Goal: Transaction & Acquisition: Purchase product/service

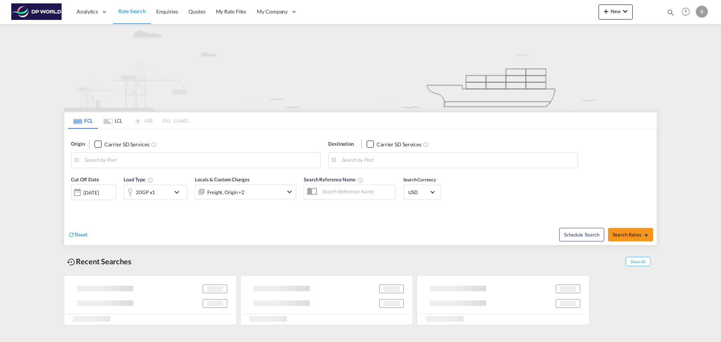
type input "87300"
type input "60099"
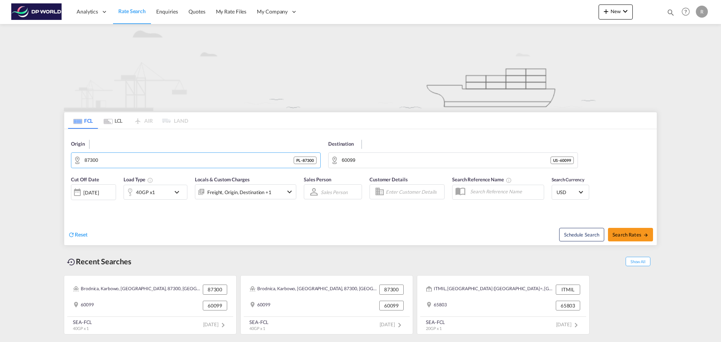
drag, startPoint x: 132, startPoint y: 161, endPoint x: 62, endPoint y: 153, distance: 70.3
click at [62, 153] on div "FCL LCL AIR LAND FCL LCL AIR LAND Origin 87300 PL - 87300 Destination 60099 US …" at bounding box center [360, 180] width 601 height 313
paste input "[GEOGRAPHIC_DATA]"
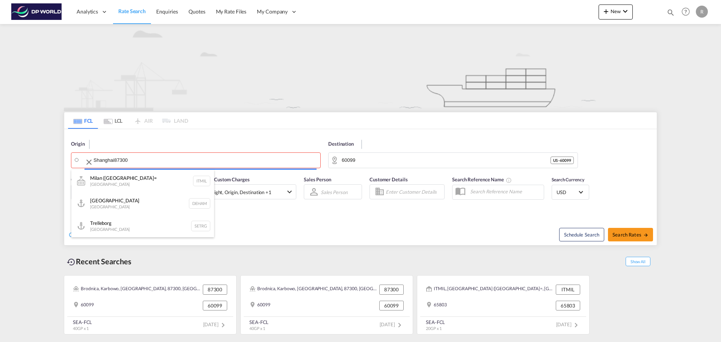
paste input "[GEOGRAPHIC_DATA]"
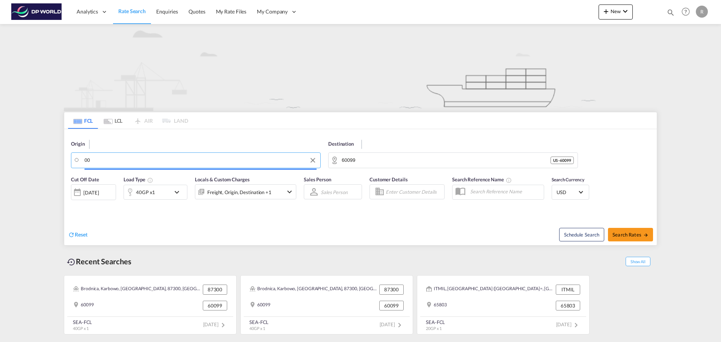
type input "0"
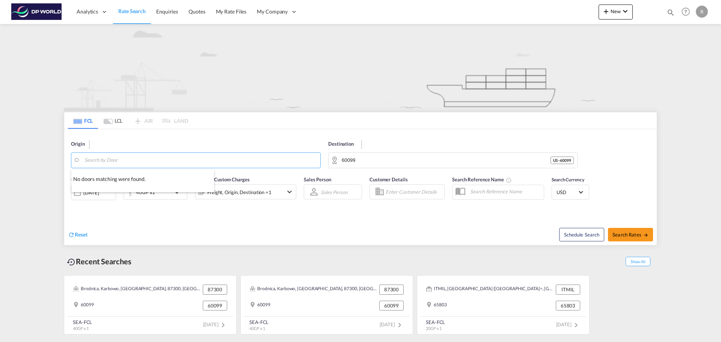
paste input "[GEOGRAPHIC_DATA]"
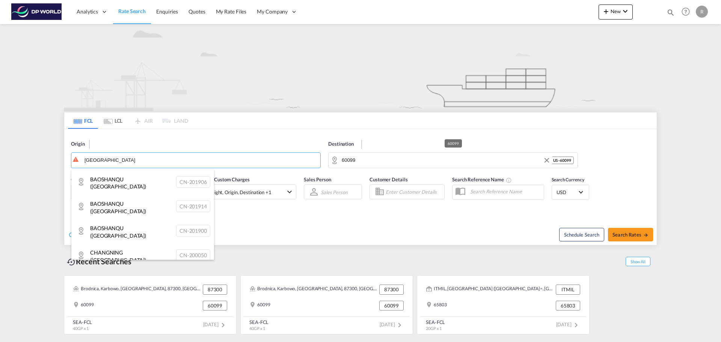
type input "[GEOGRAPHIC_DATA]"
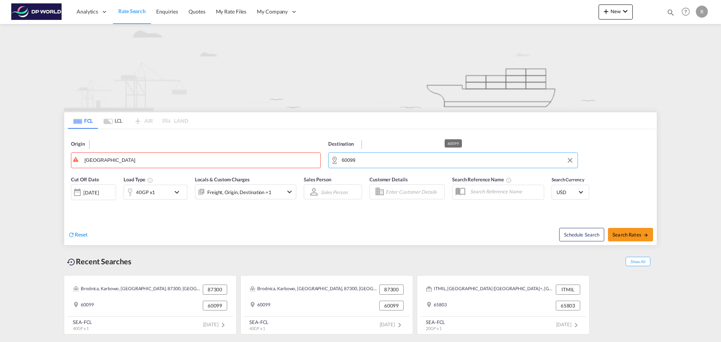
click at [371, 161] on input "60099" at bounding box center [458, 160] width 232 height 11
drag, startPoint x: 370, startPoint y: 161, endPoint x: 289, endPoint y: 149, distance: 82.4
click at [293, 151] on div "Origin Shanghai Destination 60099" at bounding box center [360, 150] width 593 height 43
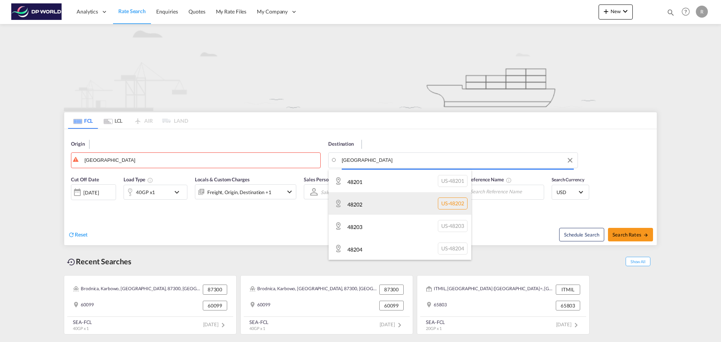
scroll to position [75, 0]
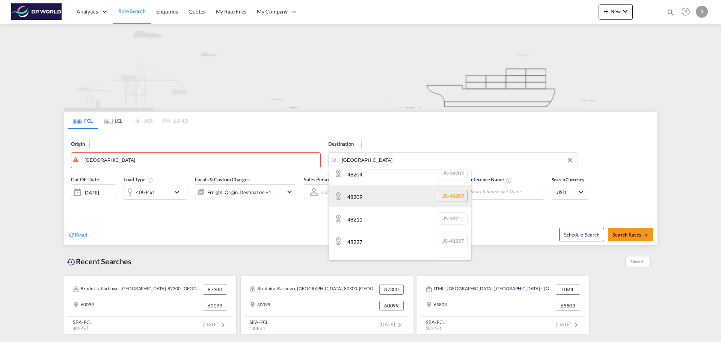
click at [381, 201] on div "48209 US-48209" at bounding box center [400, 196] width 143 height 23
type input "48209"
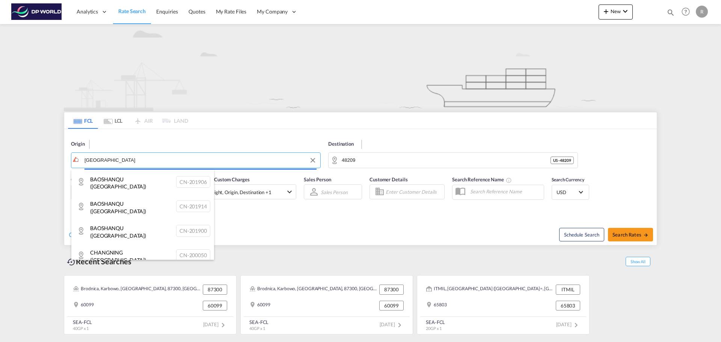
click at [139, 164] on body "Analytics Dashboard Rate Search Enquiries Quotes My Rate Files My Company" at bounding box center [360, 171] width 721 height 342
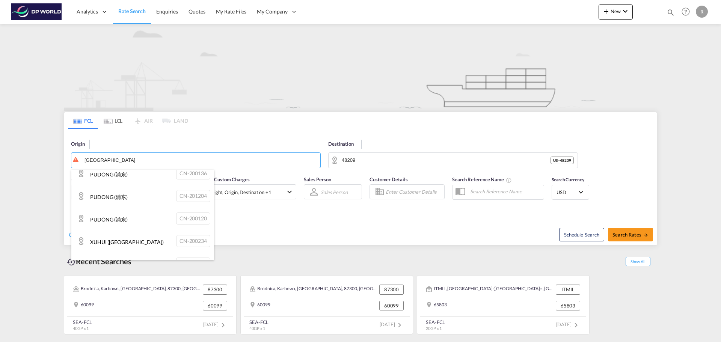
scroll to position [789, 0]
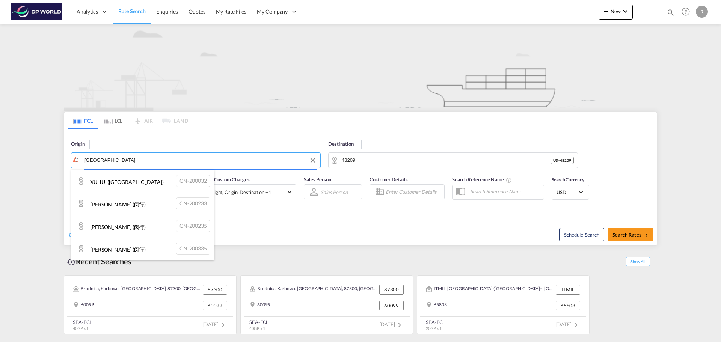
click at [117, 162] on body "Analytics Dashboard Rate Search Enquiries Quotes My Rate Files My Company" at bounding box center [360, 171] width 721 height 342
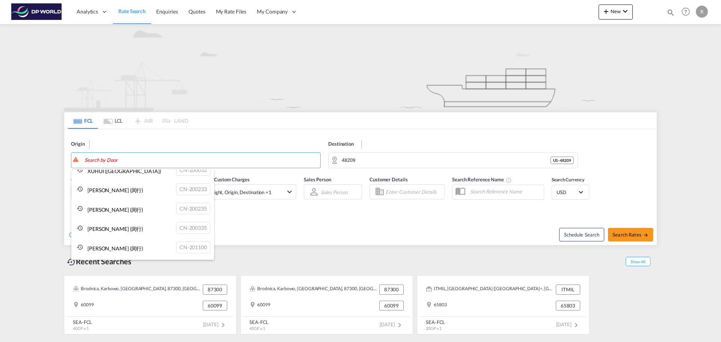
paste input "CNSGH"
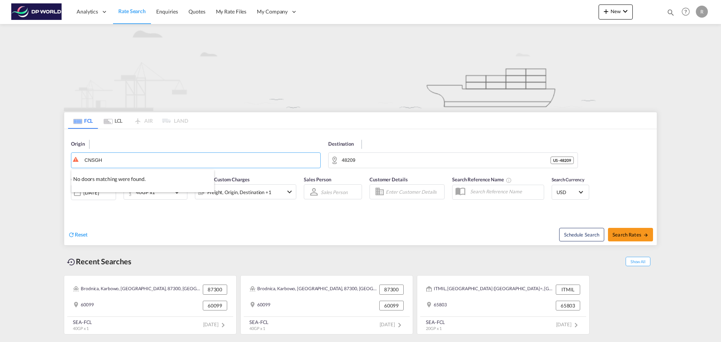
scroll to position [0, 0]
type input "CNSGH"
drag, startPoint x: 117, startPoint y: 162, endPoint x: 51, endPoint y: 147, distance: 66.9
click at [121, 155] on input "CNSGH" at bounding box center [201, 160] width 232 height 11
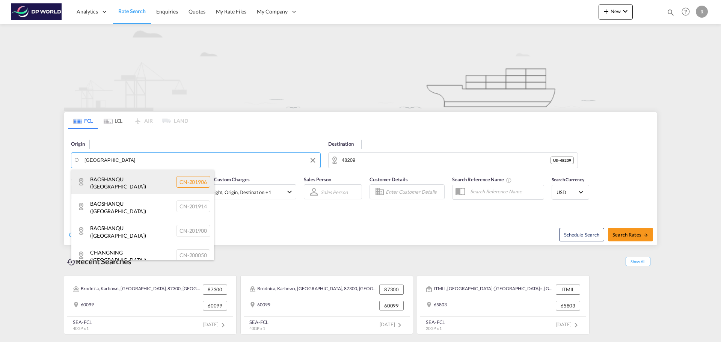
click at [105, 187] on div "BAOSHANQU ([GEOGRAPHIC_DATA]) CN-201906" at bounding box center [142, 182] width 143 height 24
type input "BAOSHANQU ([GEOGRAPHIC_DATA])"
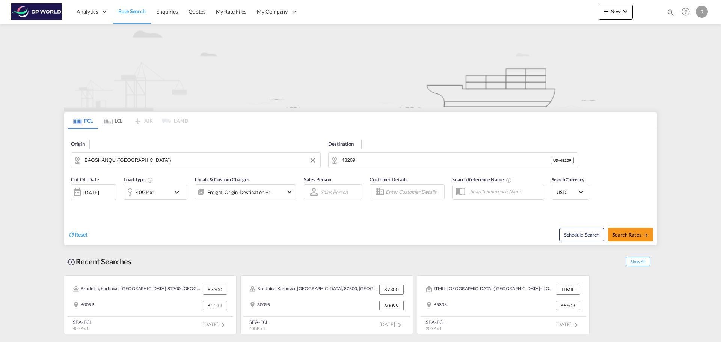
click at [206, 230] on div "Reset" at bounding box center [215, 229] width 295 height 21
click at [146, 155] on input "BAOSHANQU ([GEOGRAPHIC_DATA])" at bounding box center [201, 160] width 232 height 11
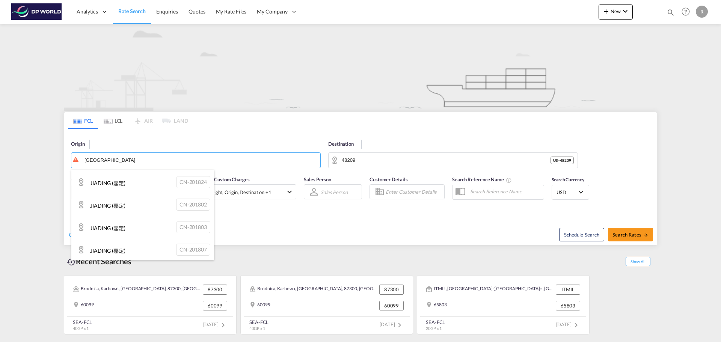
scroll to position [210, 0]
type input "[GEOGRAPHIC_DATA]"
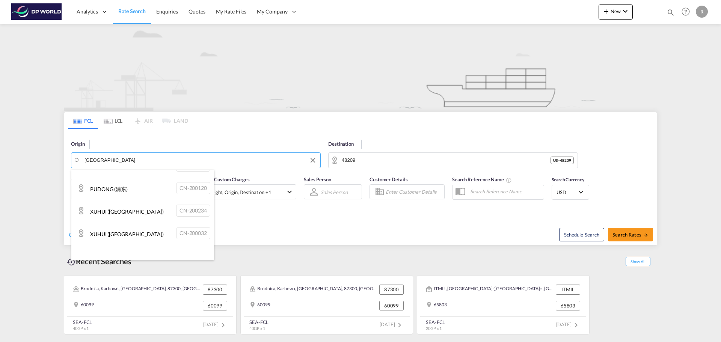
scroll to position [661, 0]
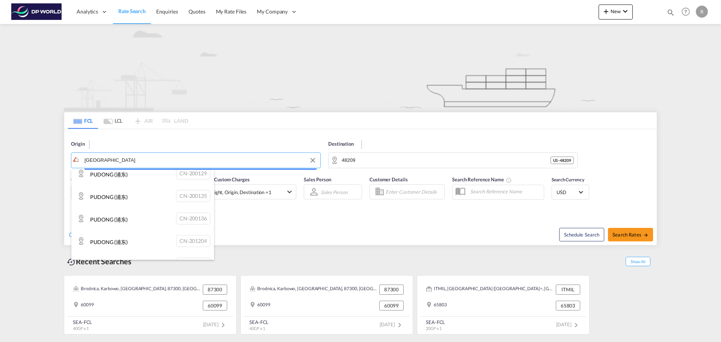
click at [113, 164] on body "Analytics Dashboard Rate Search Enquiries Quotes My Rate Files My Company" at bounding box center [360, 171] width 721 height 342
paste input "[GEOGRAPHIC_DATA]"
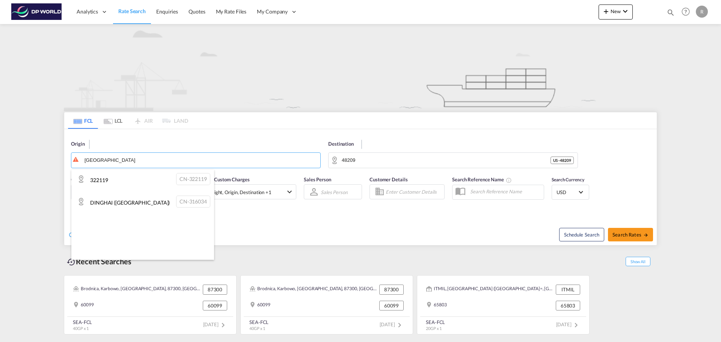
scroll to position [849, 0]
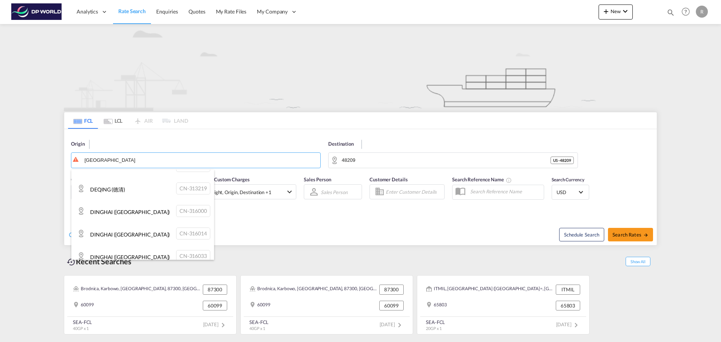
type input "[GEOGRAPHIC_DATA]"
paste input "Zhoushan"
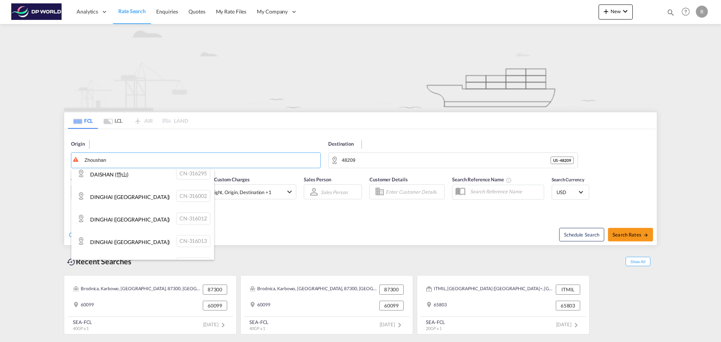
scroll to position [1037, 0]
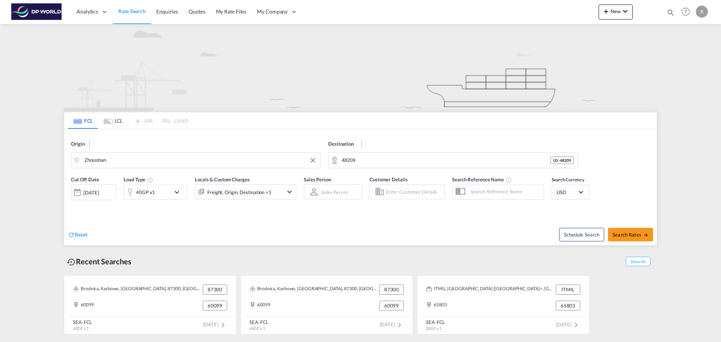
click at [232, 159] on body "Analytics Dashboard Rate Search Enquiries Quotes My Rate Files My Company" at bounding box center [360, 171] width 721 height 342
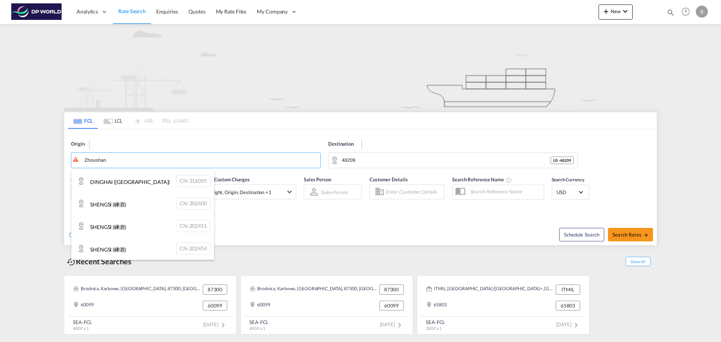
drag, startPoint x: 111, startPoint y: 162, endPoint x: 80, endPoint y: 160, distance: 30.5
click at [80, 160] on body "Analytics Dashboard Rate Search Enquiries Quotes My Rate Files My Company" at bounding box center [360, 171] width 721 height 342
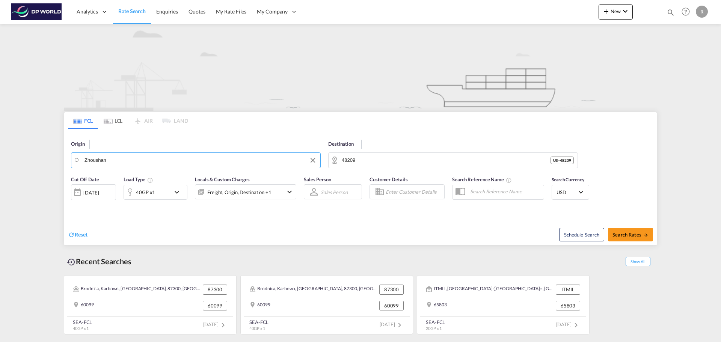
click at [130, 159] on input "Zhoushan" at bounding box center [201, 160] width 232 height 11
drag, startPoint x: 130, startPoint y: 159, endPoint x: 57, endPoint y: 156, distance: 73.3
click at [57, 156] on md-content "Analytics Dashboard Rate Search Enquiries Quotes My Rate Files My Company" at bounding box center [360, 171] width 721 height 342
paste input "202461"
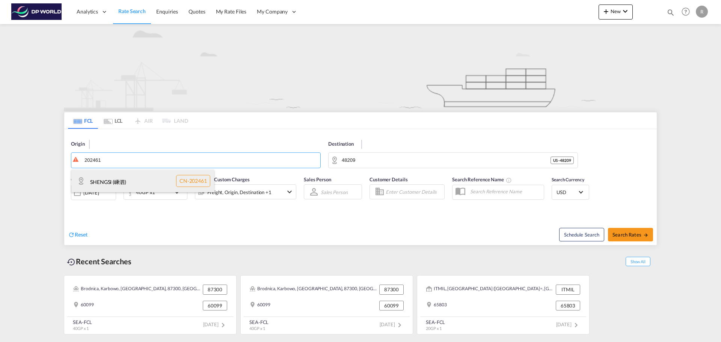
click at [128, 180] on div "SHENGSI (嵊泗) CN-202461" at bounding box center [142, 181] width 143 height 23
type input "SHENGSI (嵊泗)"
click at [52, 158] on md-content "Analytics Dashboard Rate Search Enquiries Quotes My Rate Files My Company" at bounding box center [360, 171] width 721 height 342
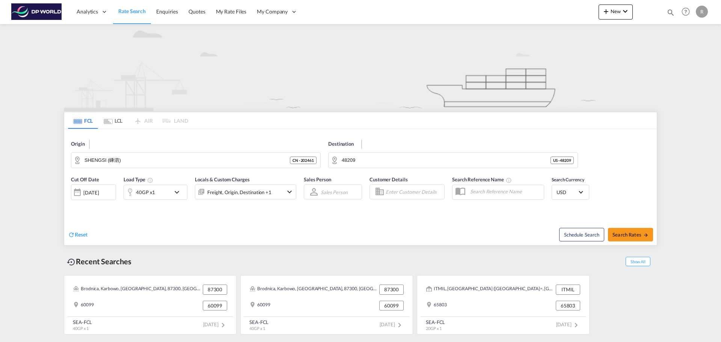
click at [290, 194] on md-icon "icon-chevron-down" at bounding box center [289, 191] width 9 height 9
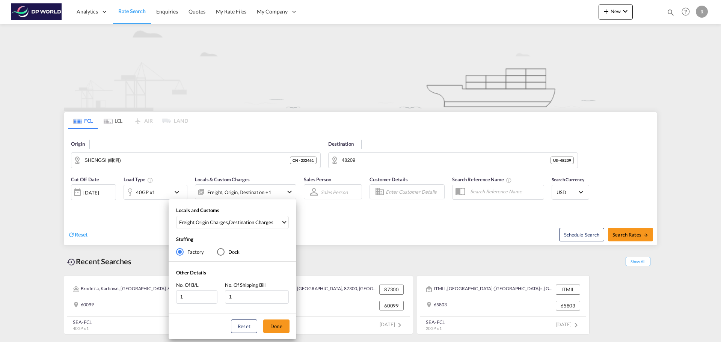
click at [289, 195] on div "Locals and Customs Freight , Origin Charges , Destination Charges Clear All Sel…" at bounding box center [360, 171] width 721 height 342
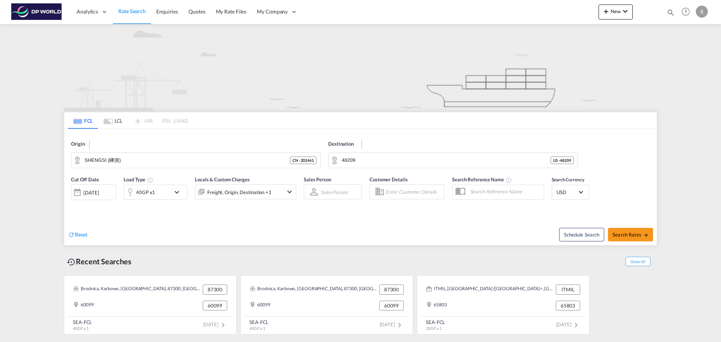
click at [234, 218] on div "Reset Schedule Search Search Rates" at bounding box center [360, 229] width 593 height 33
click at [287, 197] on md-icon "icon-chevron-down" at bounding box center [289, 191] width 9 height 9
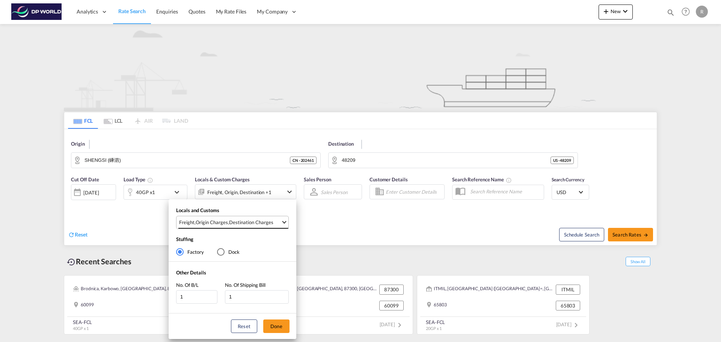
click at [285, 221] on span "Select Locals and Customs: \aFreight, \aOrigin Charges, \aDestination Charges" at bounding box center [284, 221] width 4 height 4
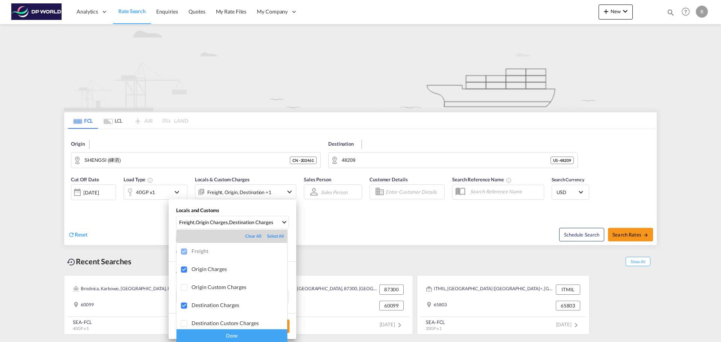
click at [284, 221] on md-backdrop at bounding box center [360, 171] width 721 height 342
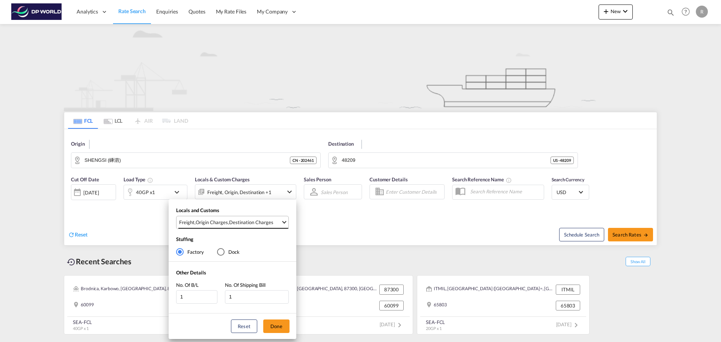
click at [287, 225] on md-select-value "Freight , Origin Charges , Destination Charges" at bounding box center [233, 222] width 110 height 12
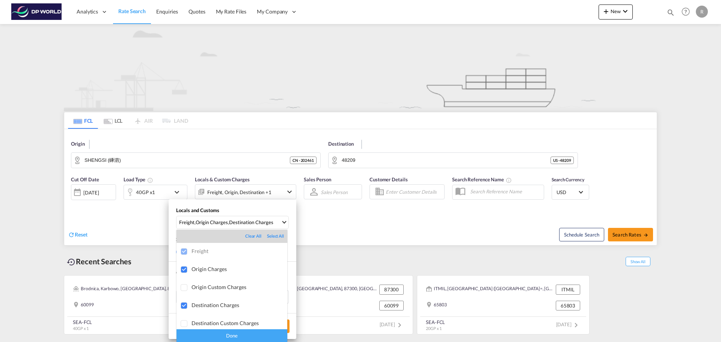
click at [286, 226] on md-backdrop at bounding box center [360, 171] width 721 height 342
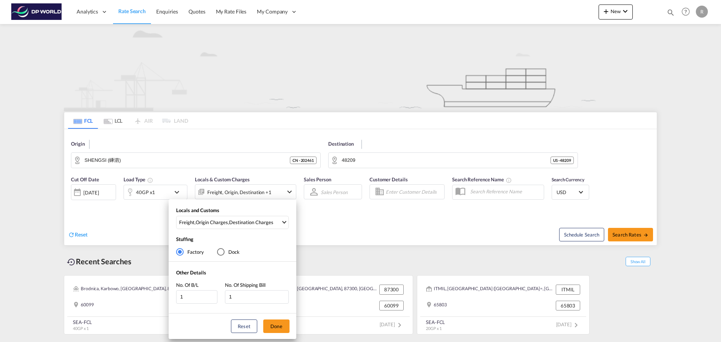
click at [345, 221] on div "Locals and Customs Freight , Origin Charges , Destination Charges Stuffing Fact…" at bounding box center [360, 171] width 721 height 342
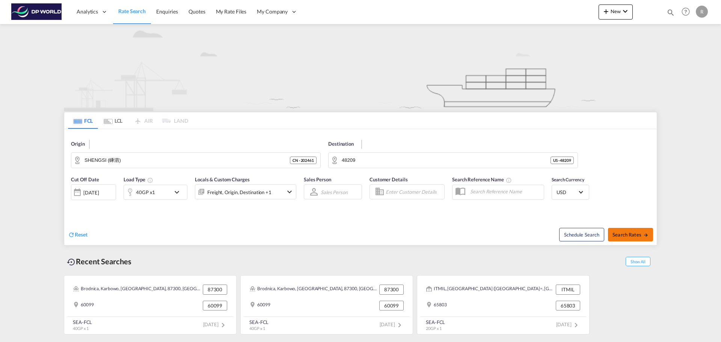
click at [645, 237] on md-icon "icon-arrow-right" at bounding box center [646, 235] width 5 height 5
type input "SHENGSI (嵊泗) to 48209 / [DATE]"
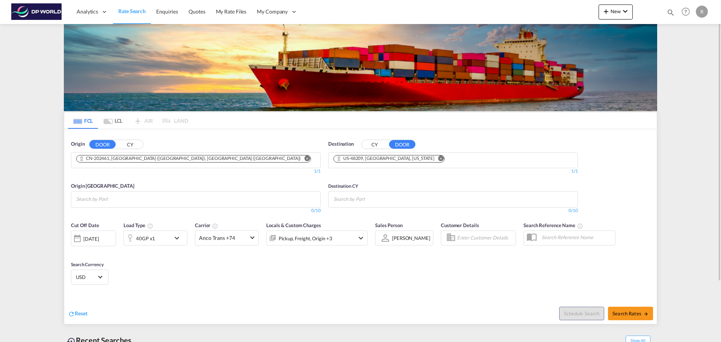
click at [705, 16] on div "R" at bounding box center [702, 12] width 12 height 12
click at [687, 58] on button "Logout" at bounding box center [693, 57] width 49 height 15
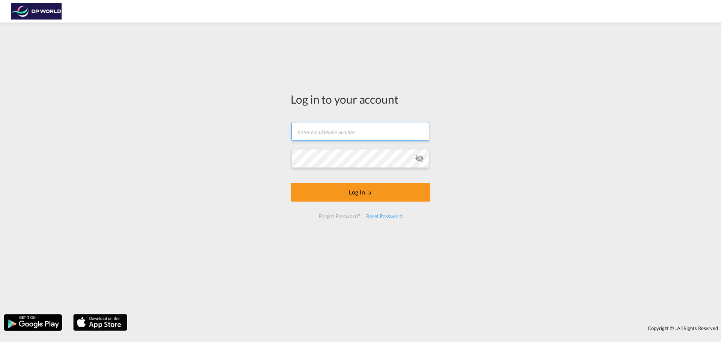
type input "ruth.vega@dpworld.com"
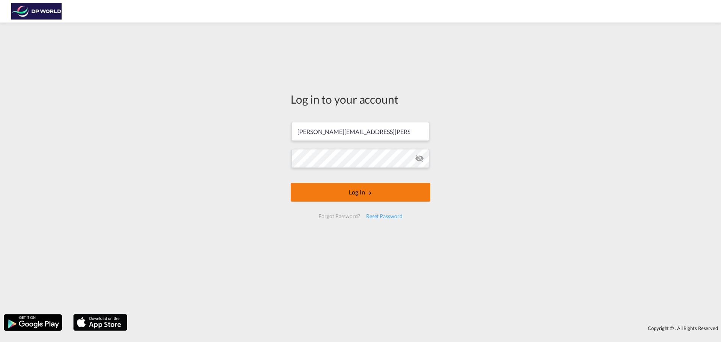
click at [382, 195] on button "Log In" at bounding box center [361, 192] width 140 height 19
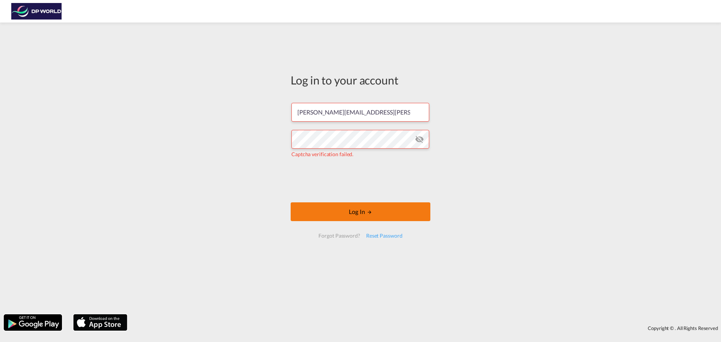
click at [347, 217] on button "Log In" at bounding box center [361, 212] width 140 height 19
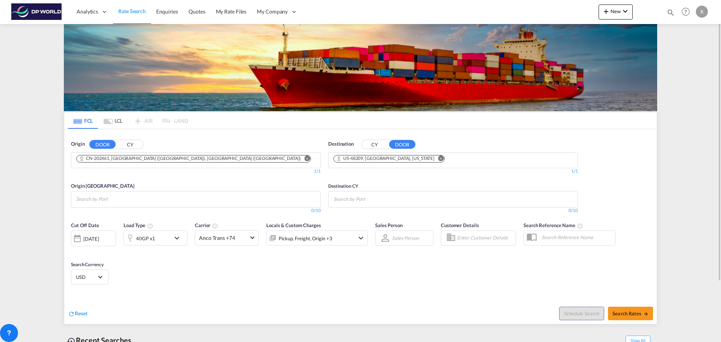
click at [304, 158] on md-icon "Remove" at bounding box center [307, 159] width 6 height 6
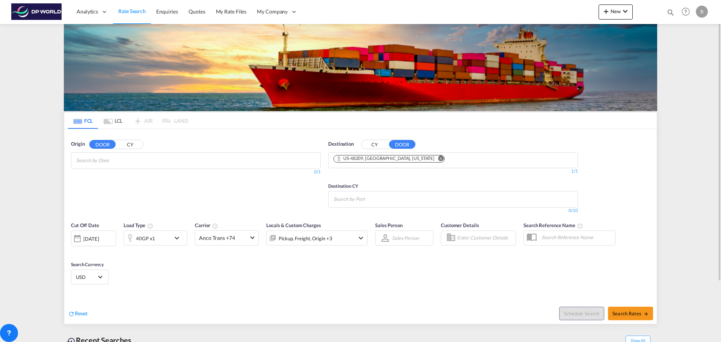
click at [438, 159] on md-icon "Remove" at bounding box center [441, 159] width 6 height 6
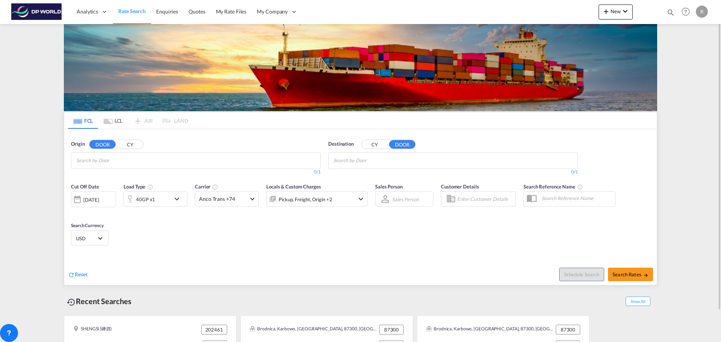
click at [133, 142] on button "CY" at bounding box center [130, 144] width 26 height 9
click at [372, 149] on div "Destination CY DOOR 0/3 0/ 0/1" at bounding box center [453, 158] width 250 height 35
click at [373, 147] on button "CY" at bounding box center [375, 144] width 26 height 9
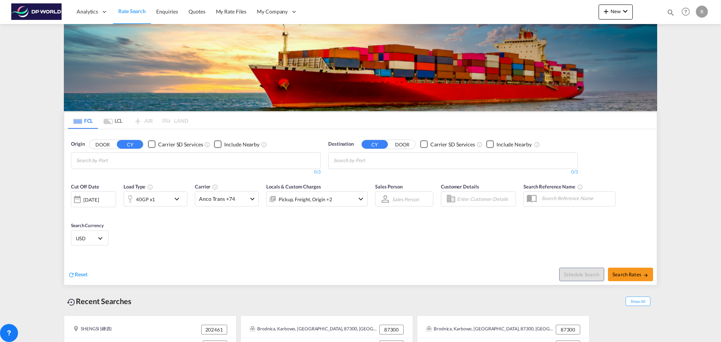
click at [230, 165] on md-chips at bounding box center [195, 161] width 249 height 16
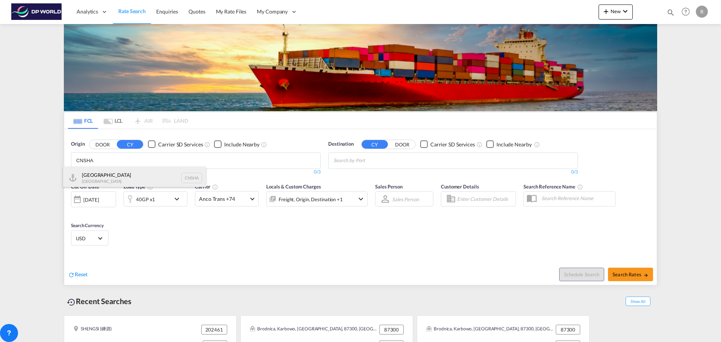
type input "CNSHA"
click at [143, 180] on div "Shanghai China CNSHA" at bounding box center [134, 178] width 143 height 23
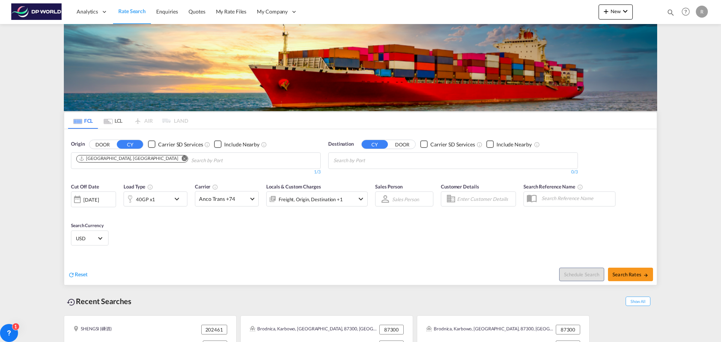
click at [376, 161] on body "Analytics Dashboard Rate Search Enquiries Quotes My Rate Files My Company" at bounding box center [360, 171] width 721 height 342
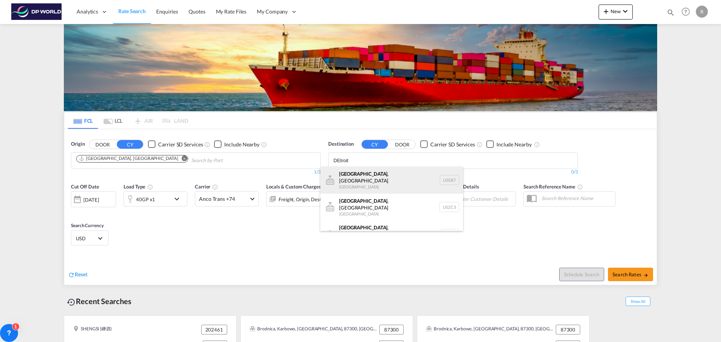
type input "DEtroit"
click at [370, 177] on div "Detroit , MI United States USDET" at bounding box center [391, 180] width 143 height 27
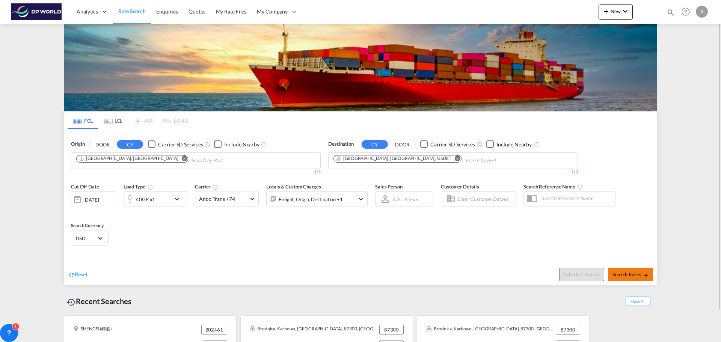
click at [641, 275] on span "Search Rates" at bounding box center [631, 275] width 36 height 6
type input "CNSHA to USDET / 26 Aug 2025"
click at [191, 163] on input "Chips input." at bounding box center [226, 161] width 71 height 12
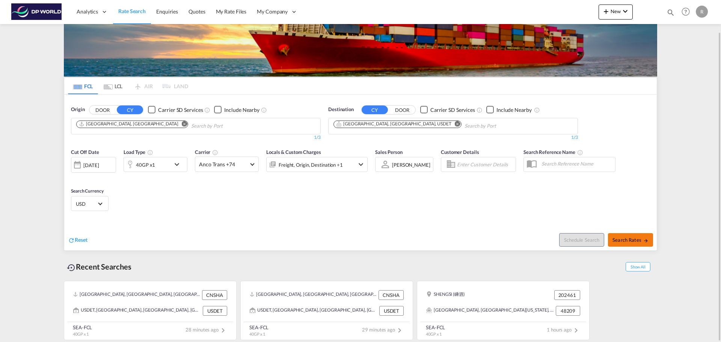
click at [635, 241] on span "Search Rates" at bounding box center [631, 240] width 36 height 6
type input "CNSHA to USDET / 26 Aug 2025"
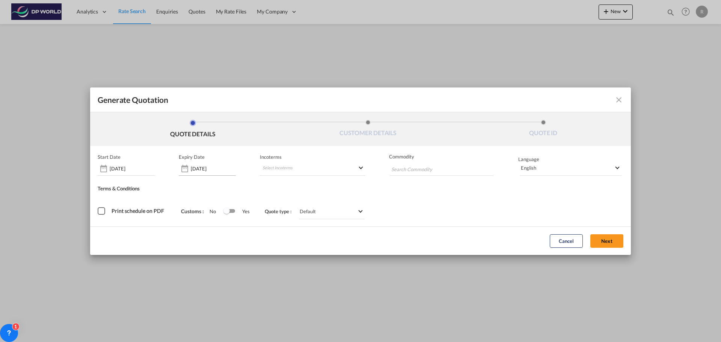
click at [204, 171] on input "30 Apr 2026" at bounding box center [213, 169] width 45 height 6
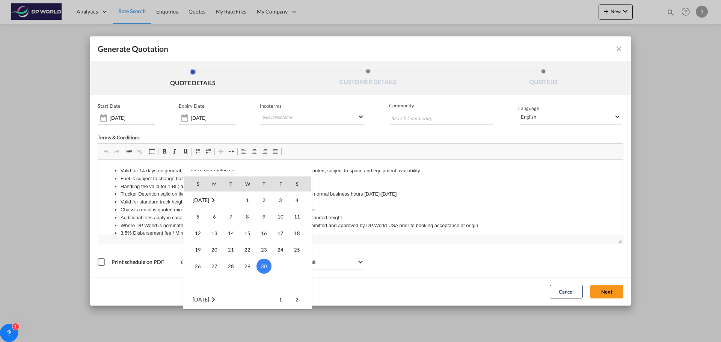
click at [389, 130] on div at bounding box center [360, 171] width 721 height 342
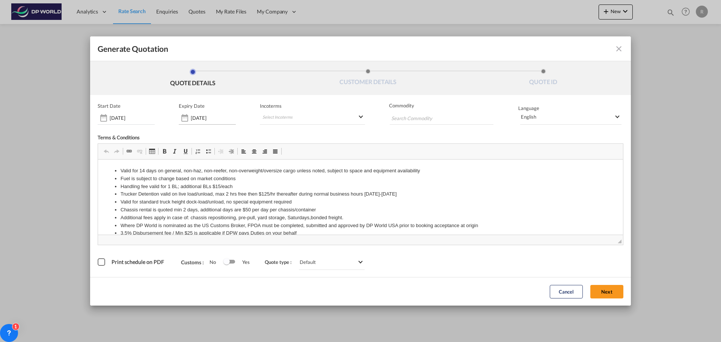
click at [199, 121] on div "30 Apr 2026" at bounding box center [207, 118] width 57 height 14
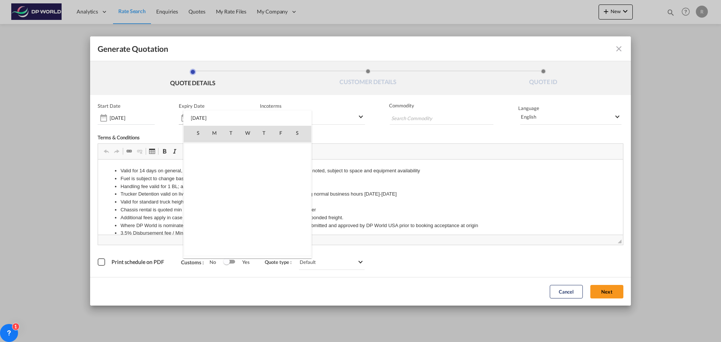
scroll to position [797, 0]
click at [217, 153] on md-icon "April 2026" at bounding box center [213, 149] width 9 height 9
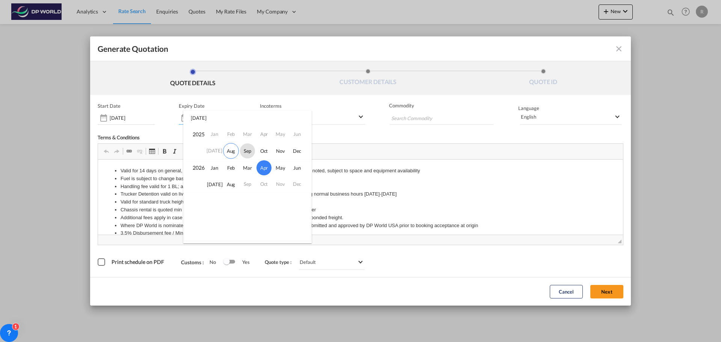
click at [248, 151] on span "Sep" at bounding box center [247, 151] width 15 height 15
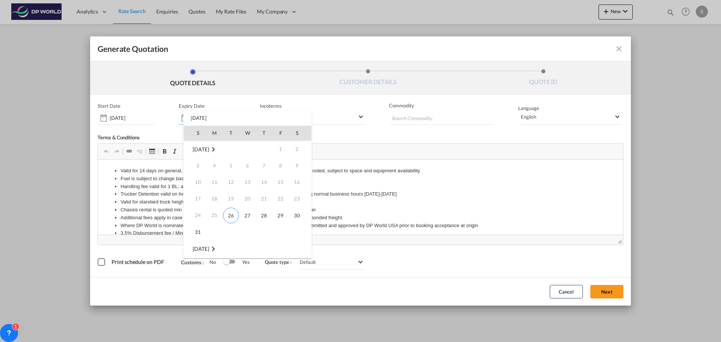
scroll to position [100, 0]
click at [193, 119] on div "S M T W T F S Aug 2025 1 2 3 4 5 6 7 8 9 10 11 12 13 14 15 16 17 18 19 20 21 22…" at bounding box center [247, 184] width 128 height 148
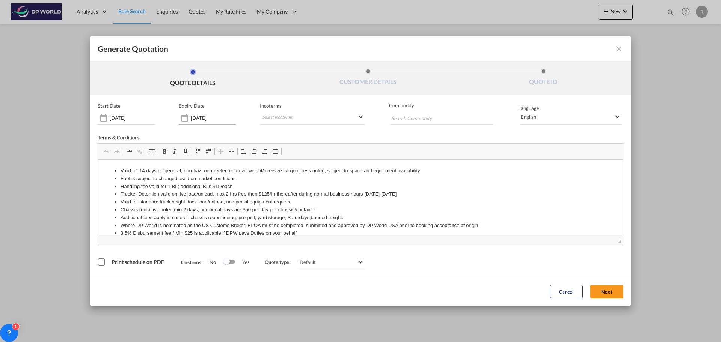
click at [198, 118] on input "30 Apr 2026" at bounding box center [213, 118] width 45 height 6
click at [212, 121] on div "30 Apr 2026" at bounding box center [207, 118] width 57 height 14
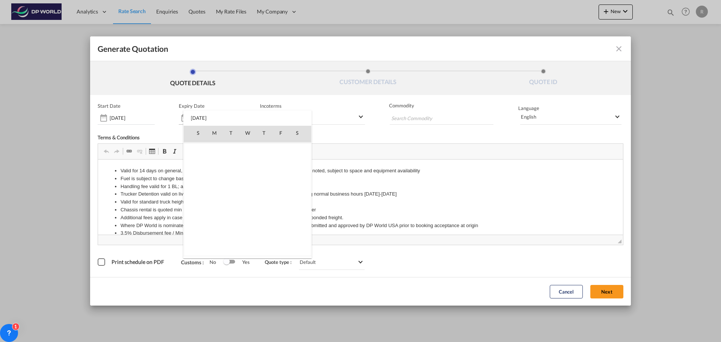
scroll to position [797, 0]
click at [621, 45] on div at bounding box center [360, 171] width 721 height 342
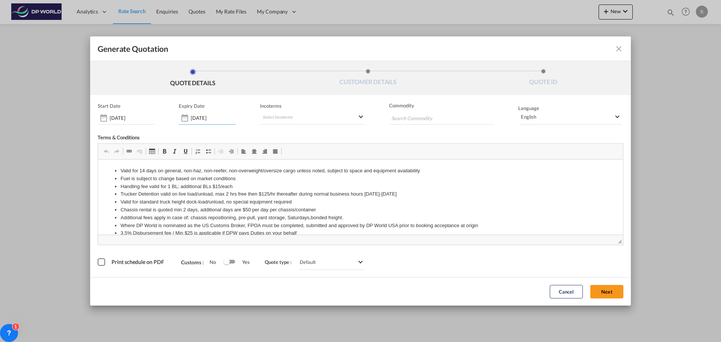
click at [620, 49] on md-icon "icon-close fg-AAA8AD cursor m-0" at bounding box center [619, 48] width 9 height 9
